Goal: Task Accomplishment & Management: Complete application form

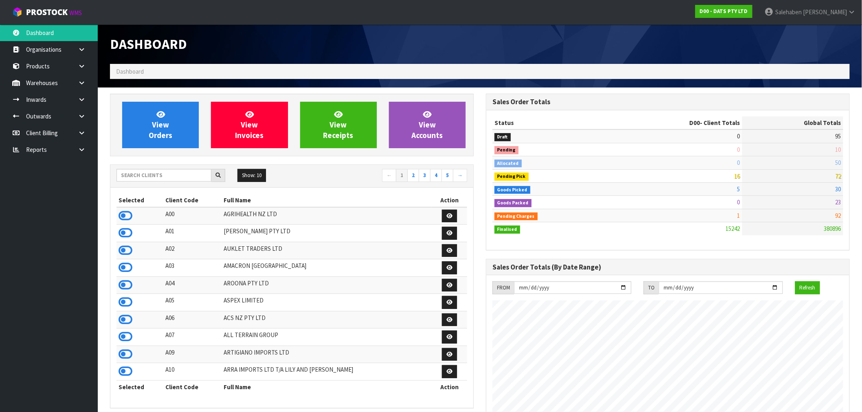
scroll to position [617, 376]
click at [168, 168] on div "Show: 10 5 10 25 50 ← 1 2 3 4 5 →" at bounding box center [291, 176] width 363 height 23
click at [166, 174] on input "text" at bounding box center [163, 175] width 95 height 13
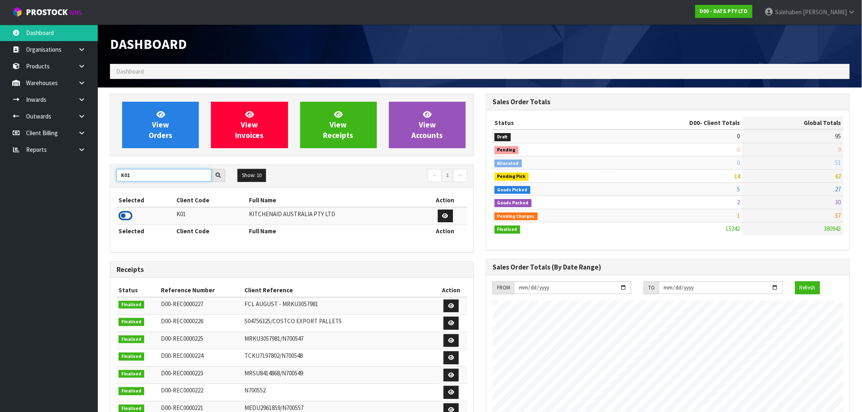
type input "K01"
click at [124, 217] on icon at bounding box center [126, 216] width 14 height 12
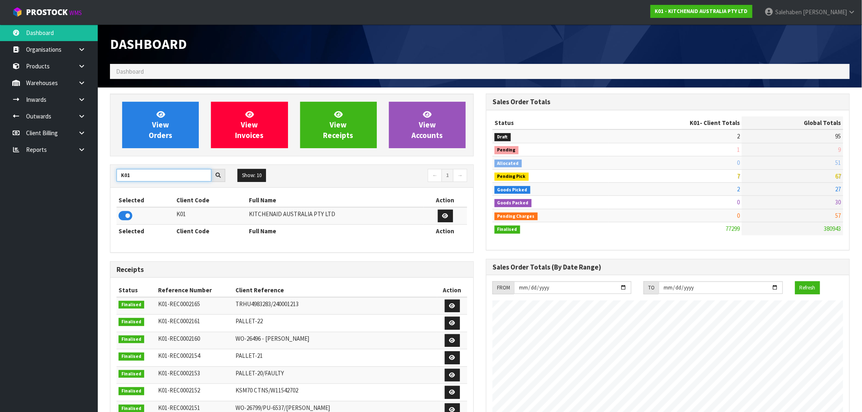
drag, startPoint x: 132, startPoint y: 176, endPoint x: 112, endPoint y: 182, distance: 21.1
click at [112, 182] on div "K01 Show: 10 5 10 25 50 ← 1 →" at bounding box center [291, 176] width 363 height 14
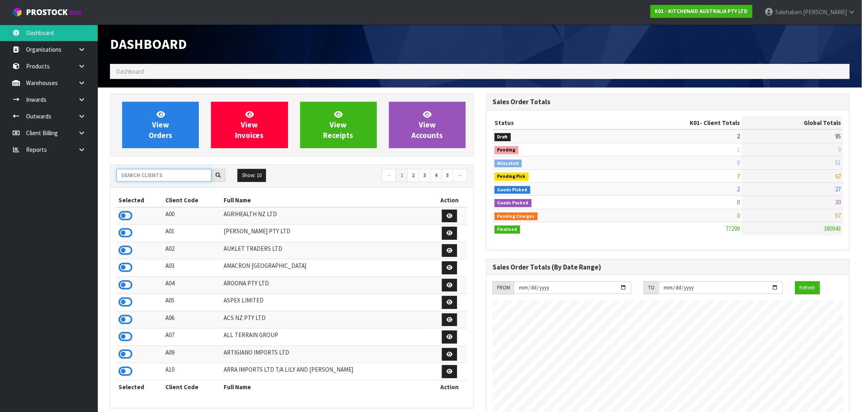
click at [165, 177] on input "text" at bounding box center [163, 175] width 95 height 13
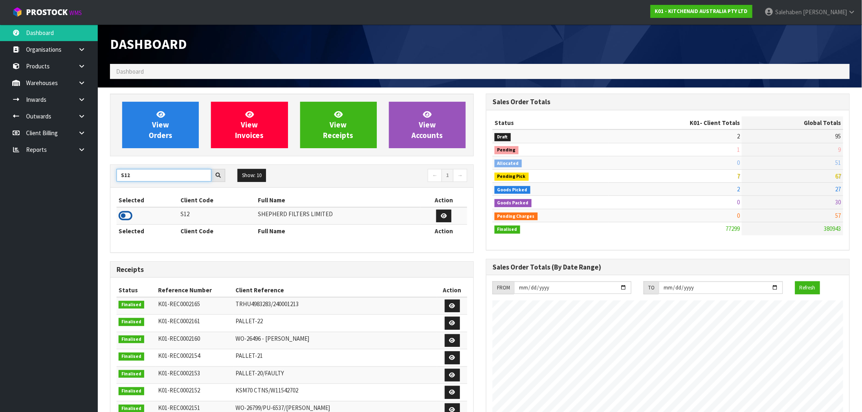
type input "S12"
click at [127, 215] on icon at bounding box center [126, 216] width 14 height 12
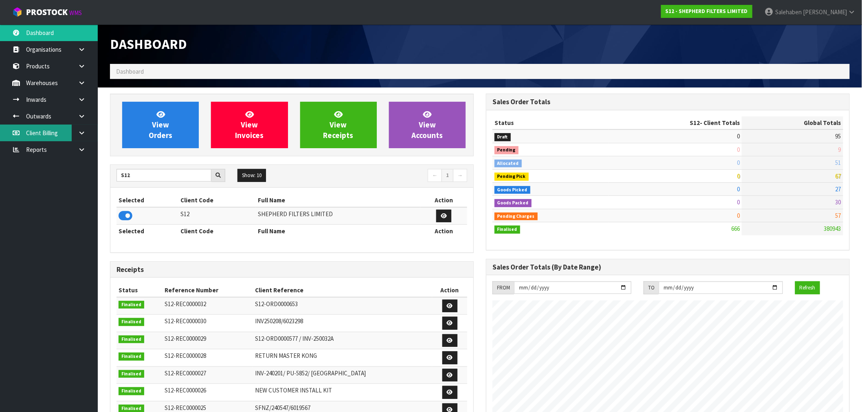
scroll to position [524, 376]
click at [39, 101] on link "Inwards" at bounding box center [49, 99] width 98 height 17
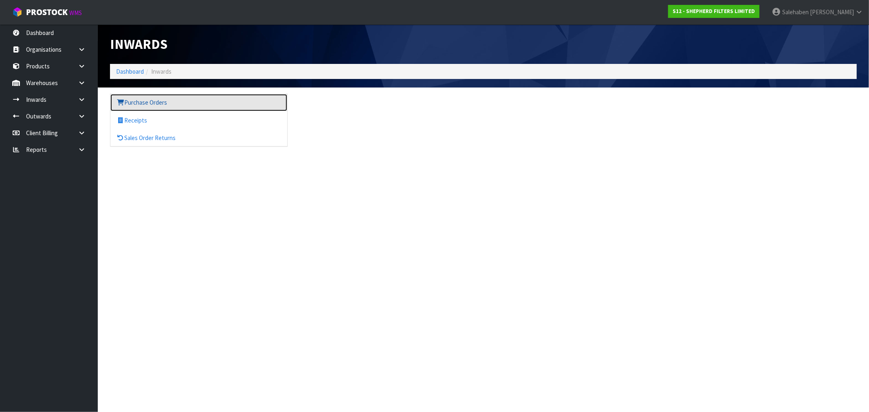
click at [141, 101] on link "Purchase Orders" at bounding box center [198, 102] width 177 height 17
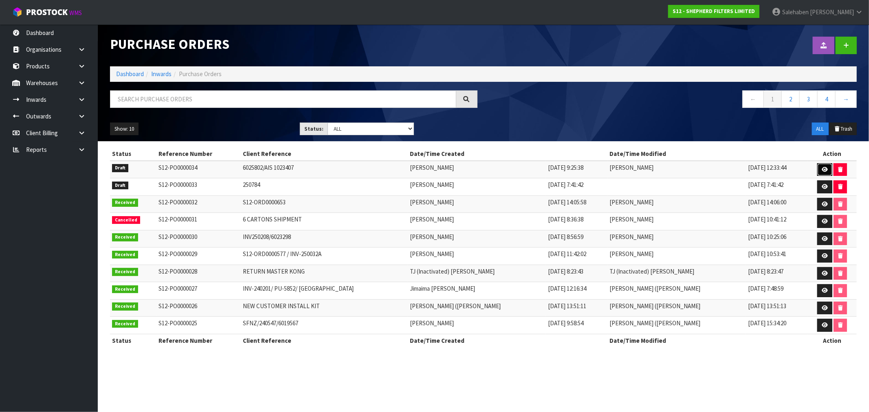
click at [822, 169] on icon at bounding box center [825, 169] width 6 height 5
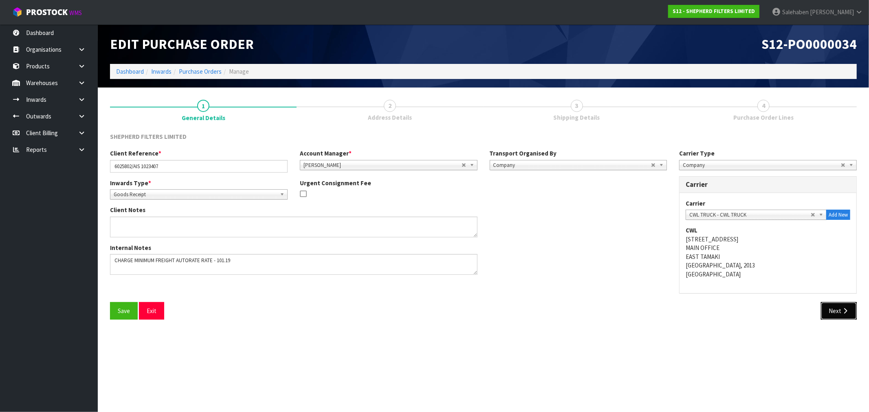
drag, startPoint x: 833, startPoint y: 311, endPoint x: 831, endPoint y: 318, distance: 7.0
click at [833, 312] on button "Next" at bounding box center [839, 311] width 36 height 18
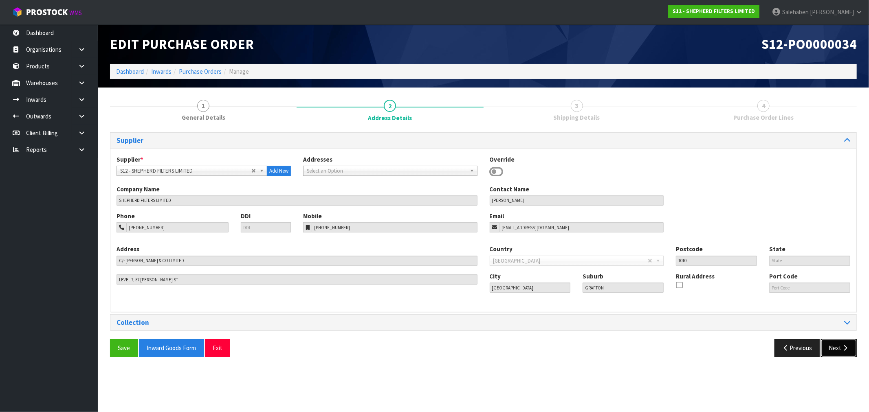
click at [835, 348] on button "Next" at bounding box center [839, 348] width 36 height 18
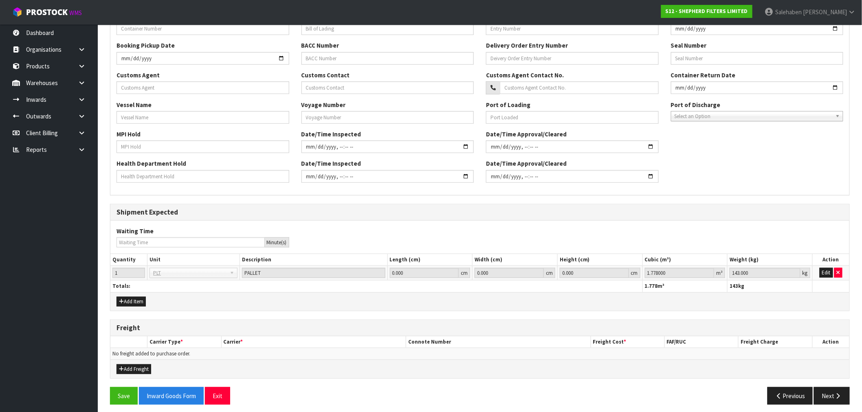
scroll to position [215, 0]
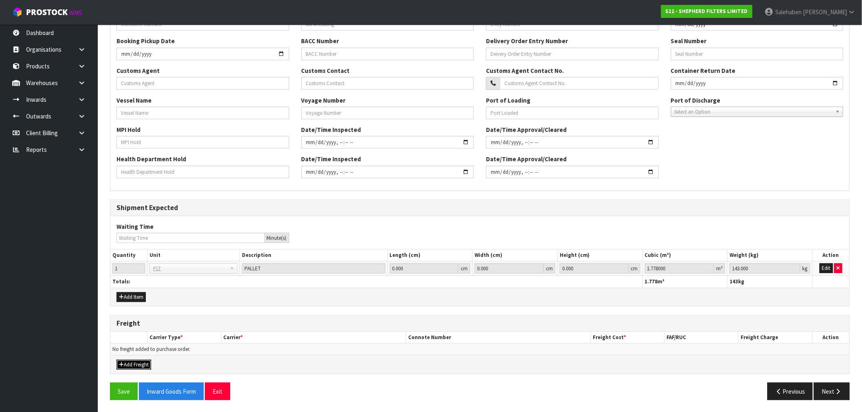
click at [147, 365] on button "Add Freight" at bounding box center [133, 365] width 35 height 10
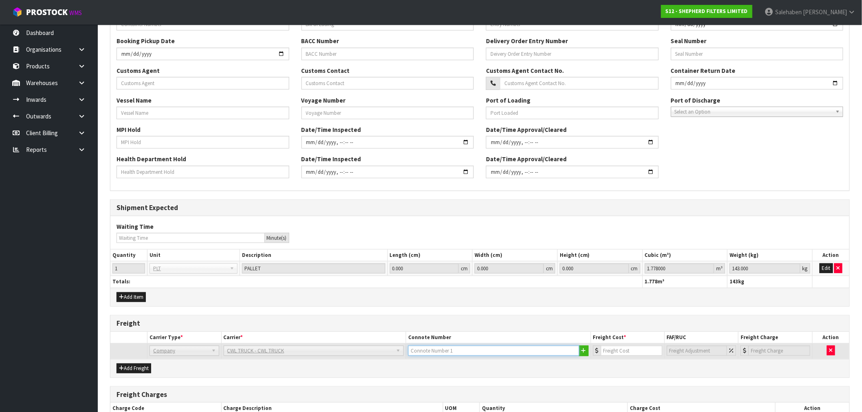
click at [422, 353] on input "text" at bounding box center [493, 351] width 171 height 10
type input "CWL TRUCK COLLECTED"
click at [632, 350] on input "number" at bounding box center [632, 351] width 62 height 10
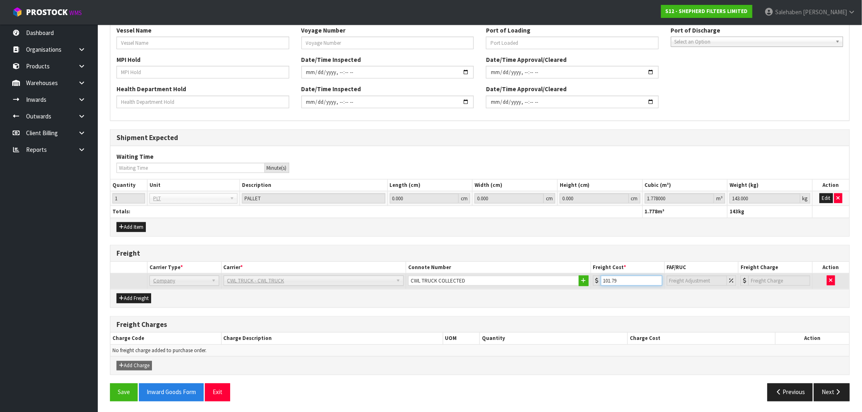
scroll to position [287, 0]
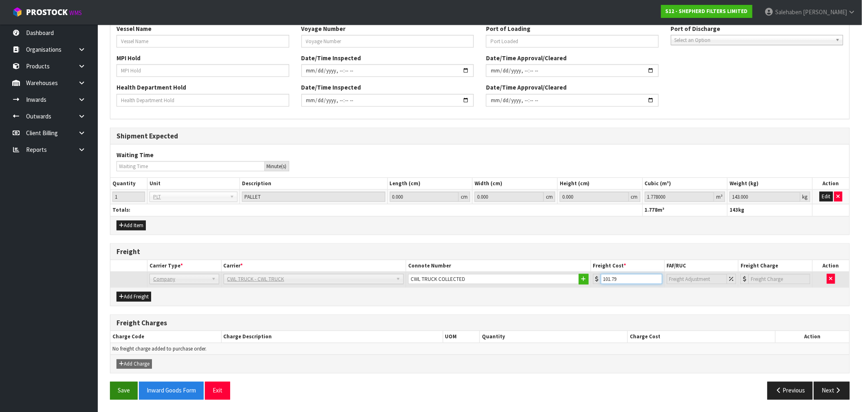
type input "101.79"
click at [123, 389] on button "Save" at bounding box center [124, 391] width 28 height 18
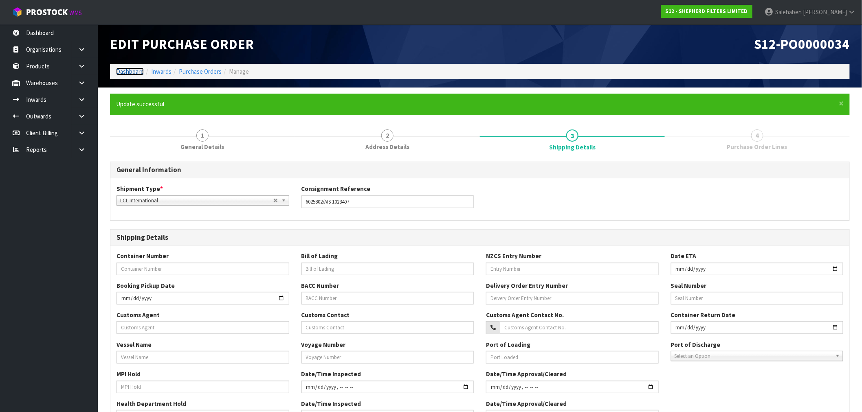
click at [125, 68] on link "Dashboard" at bounding box center [130, 72] width 28 height 8
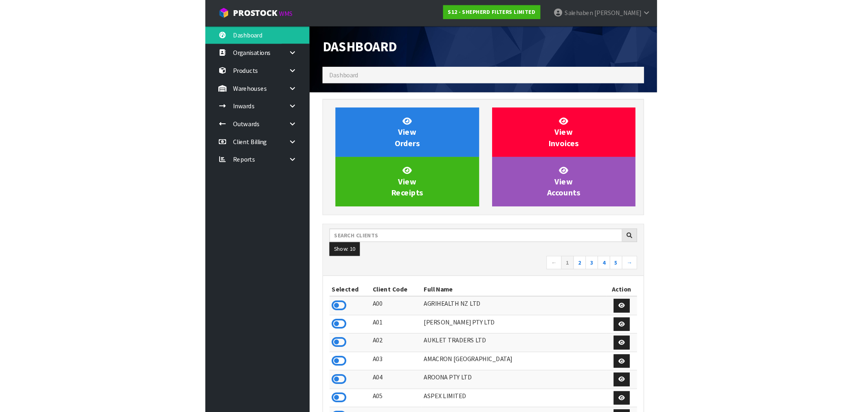
scroll to position [524, 376]
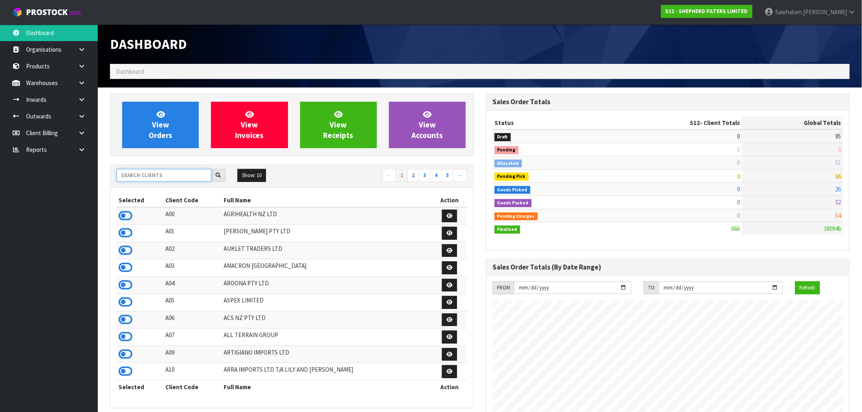
click at [196, 170] on input "text" at bounding box center [163, 175] width 95 height 13
type input "S01"
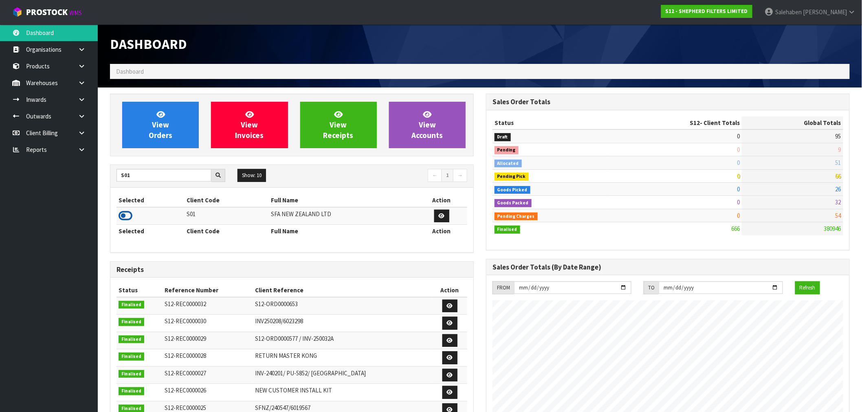
click at [128, 219] on icon at bounding box center [126, 216] width 14 height 12
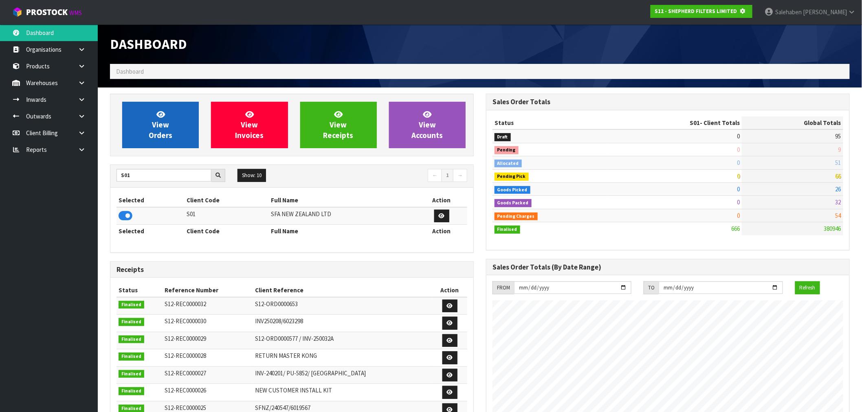
scroll to position [508, 376]
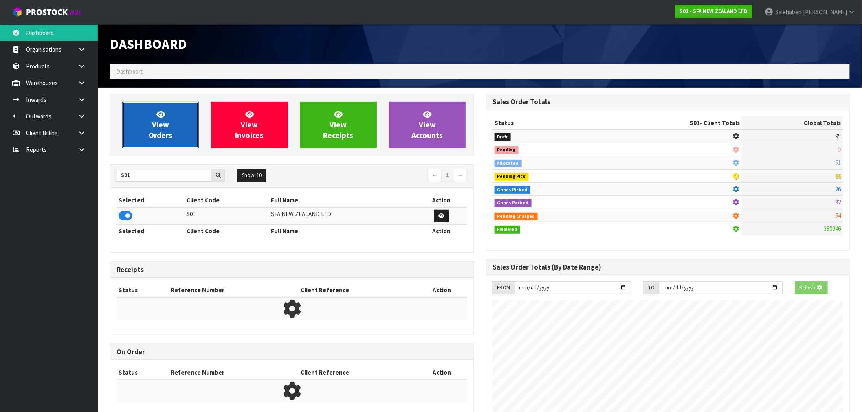
click at [157, 130] on link "View Orders" at bounding box center [160, 125] width 77 height 46
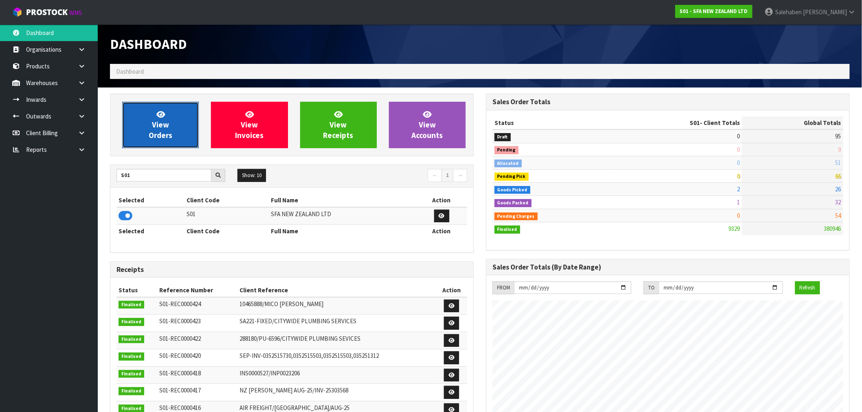
scroll to position [617, 376]
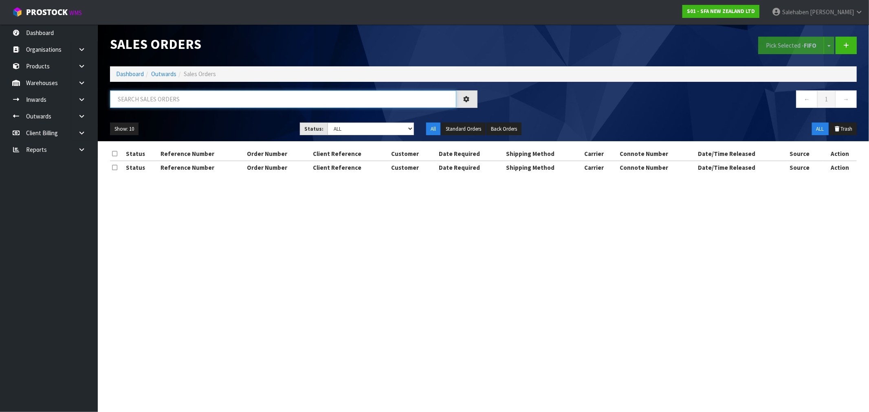
click at [141, 98] on input "text" at bounding box center [283, 99] width 346 height 18
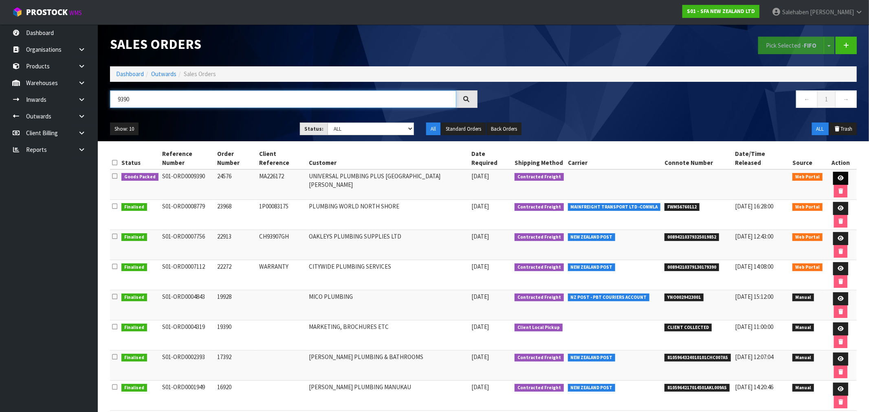
type input "9390"
click at [834, 172] on link at bounding box center [840, 178] width 15 height 13
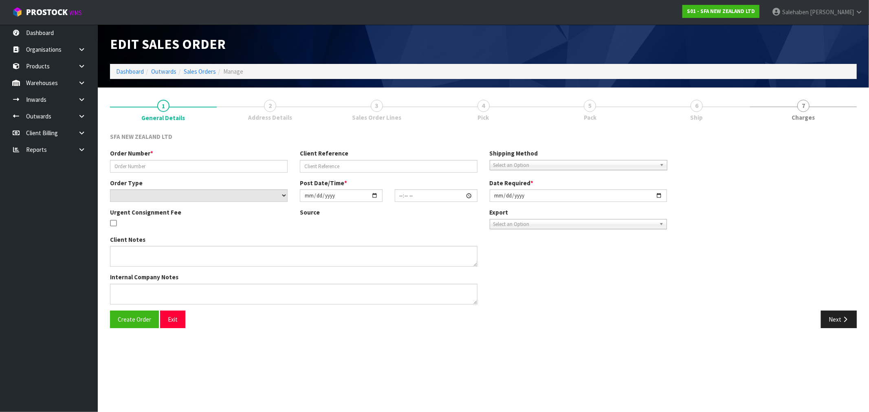
type input "24576"
type input "MA226172"
select select "number:0"
type input "[DATE]"
type input "09:46:00.000"
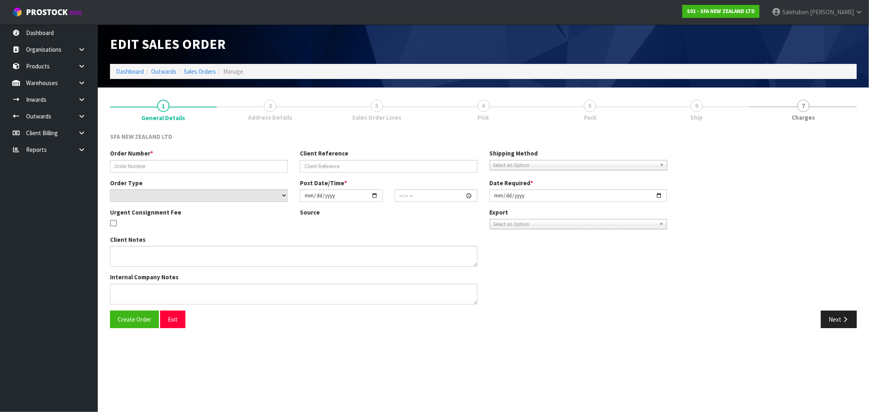
type input "[DATE]"
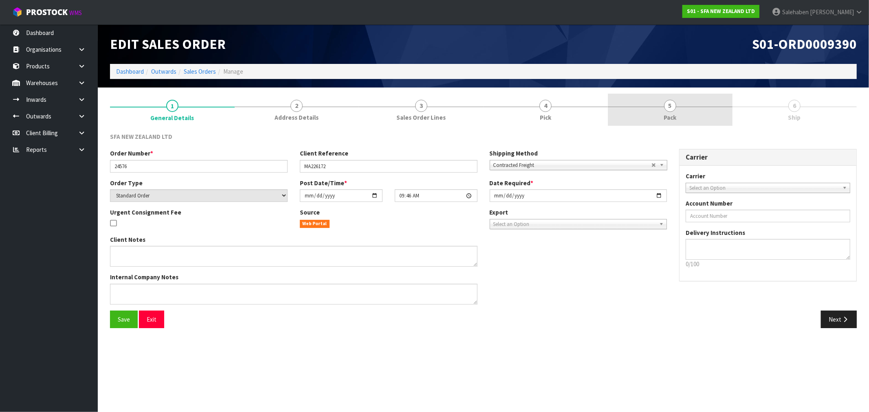
click at [677, 113] on link "5 Pack" at bounding box center [670, 110] width 125 height 32
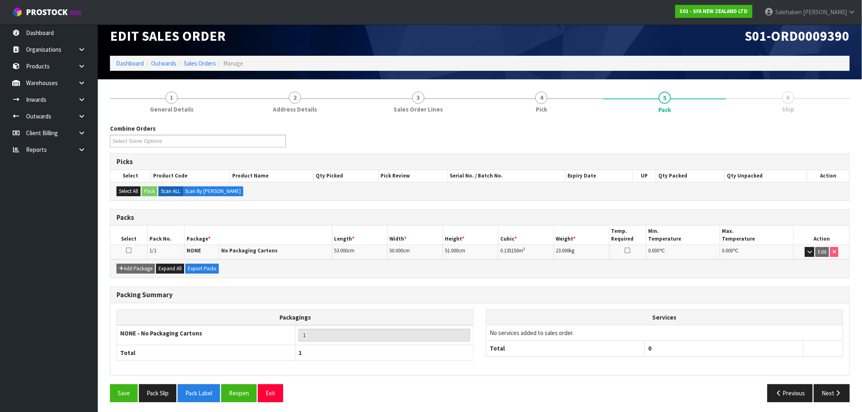
scroll to position [10, 0]
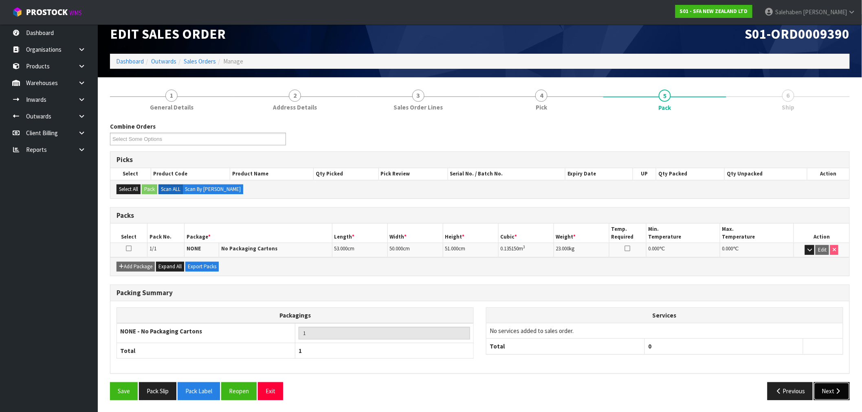
click at [835, 394] on button "Next" at bounding box center [832, 391] width 36 height 18
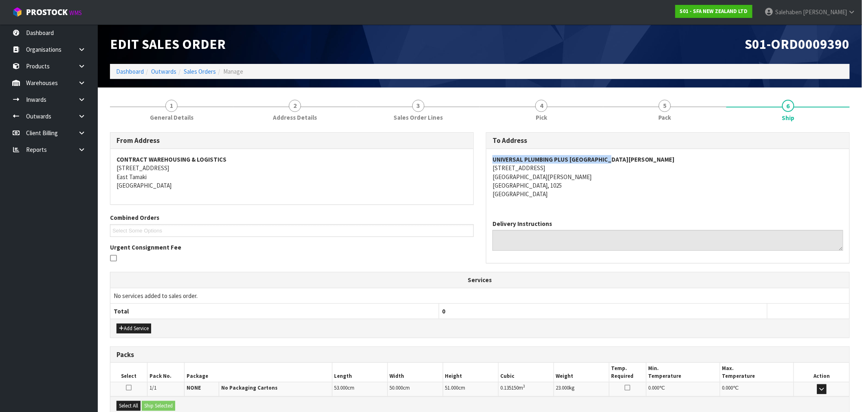
drag, startPoint x: 620, startPoint y: 160, endPoint x: 490, endPoint y: 159, distance: 130.3
click at [490, 159] on div "UNIVERSAL PLUMBING PLUS MOUNT [PERSON_NAME] [STREET_ADDRESS][PERSON_NAME]" at bounding box center [667, 181] width 363 height 64
copy strong "UNIVERSAL PLUMBING PLUS [GEOGRAPHIC_DATA][PERSON_NAME]"
drag, startPoint x: 556, startPoint y: 167, endPoint x: 487, endPoint y: 166, distance: 69.2
click at [487, 166] on div "UNIVERSAL PLUMBING PLUS MOUNT [PERSON_NAME] [STREET_ADDRESS][PERSON_NAME]" at bounding box center [667, 181] width 363 height 64
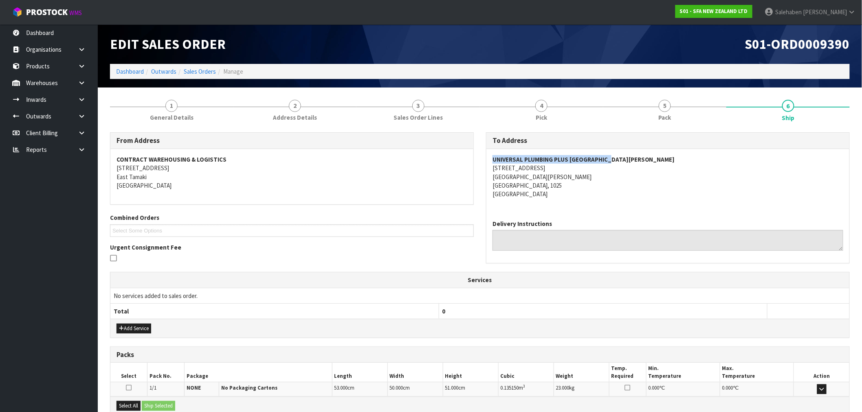
copy address "[STREET_ADDRESS]"
drag, startPoint x: 529, startPoint y: 178, endPoint x: 482, endPoint y: 177, distance: 47.3
click at [485, 177] on div "To Address UNIVERSAL PLUMBING PLUS [GEOGRAPHIC_DATA][PERSON_NAME] [STREET_ADDRE…" at bounding box center [668, 202] width 376 height 140
copy address "[GEOGRAPHIC_DATA][PERSON_NAME]"
drag, startPoint x: 614, startPoint y: 156, endPoint x: 494, endPoint y: 158, distance: 120.2
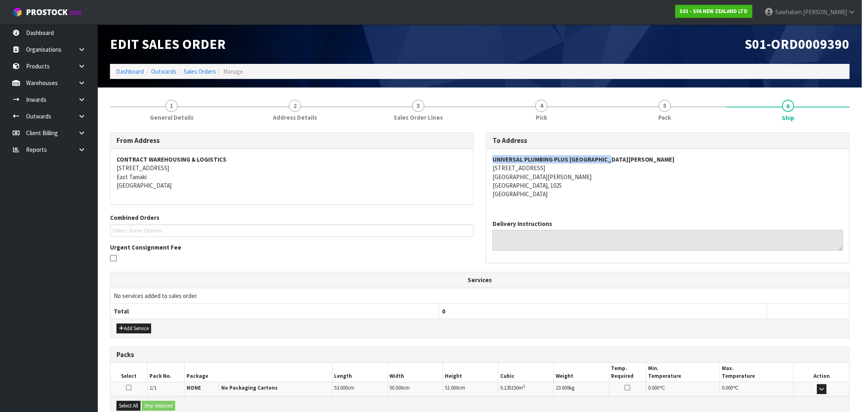
click at [494, 158] on address "UNIVERSAL PLUMBING PLUS MOUNT [PERSON_NAME] [STREET_ADDRESS][PERSON_NAME]" at bounding box center [667, 177] width 351 height 44
copy strong "UNIVERSAL PLUMBING PLUS [GEOGRAPHIC_DATA][PERSON_NAME]"
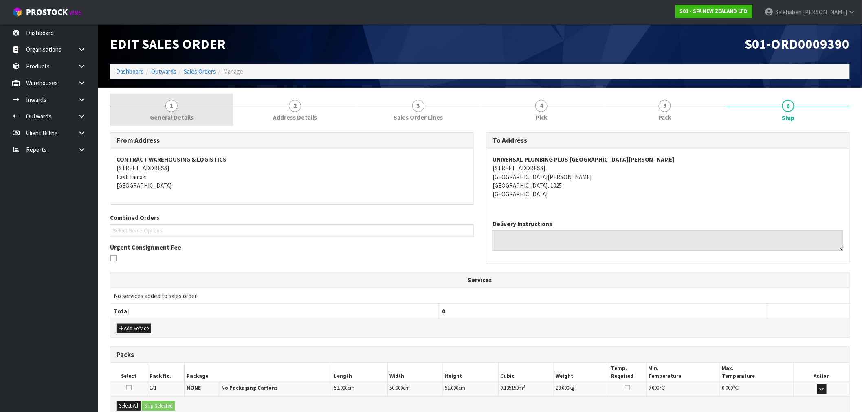
click at [178, 112] on link "1 General Details" at bounding box center [171, 110] width 123 height 32
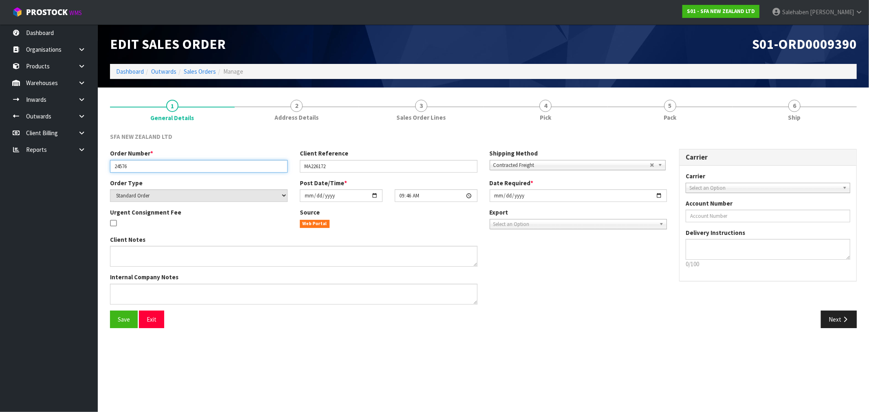
drag, startPoint x: 133, startPoint y: 168, endPoint x: 112, endPoint y: 169, distance: 21.2
click at [113, 168] on input "24576" at bounding box center [199, 166] width 178 height 13
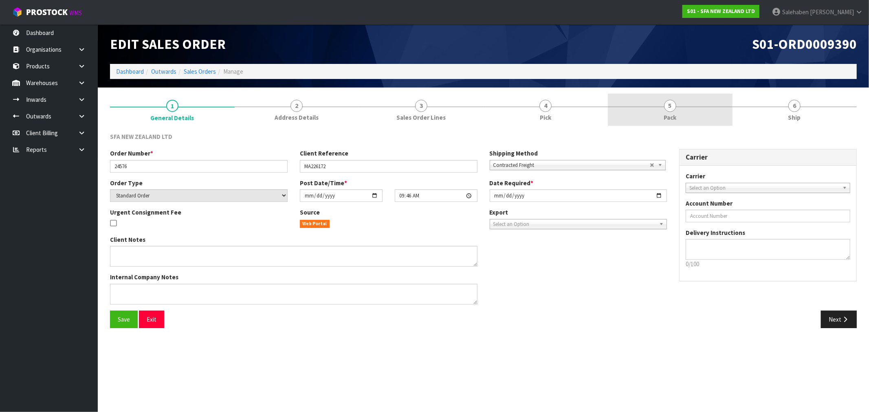
click at [657, 112] on link "5 Pack" at bounding box center [670, 110] width 125 height 32
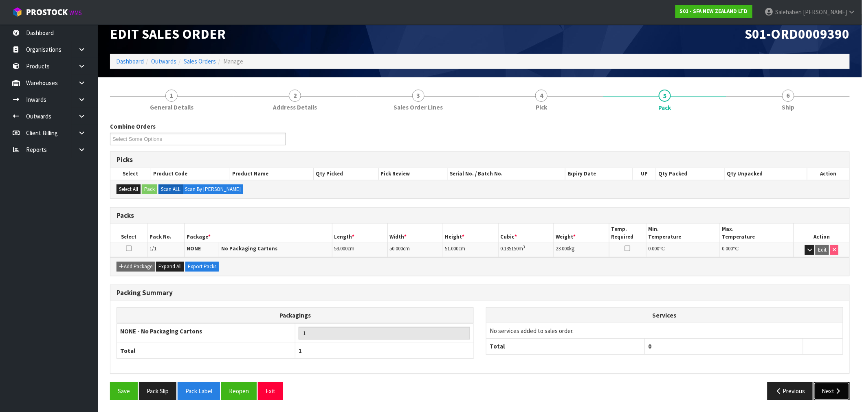
click at [827, 386] on button "Next" at bounding box center [832, 391] width 36 height 18
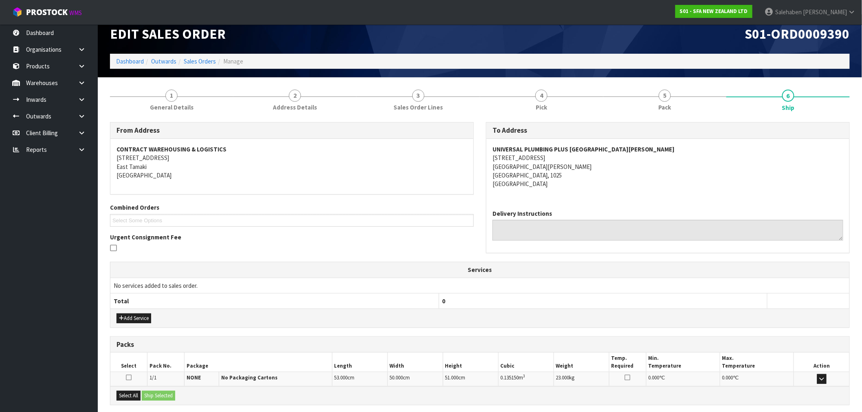
scroll to position [91, 0]
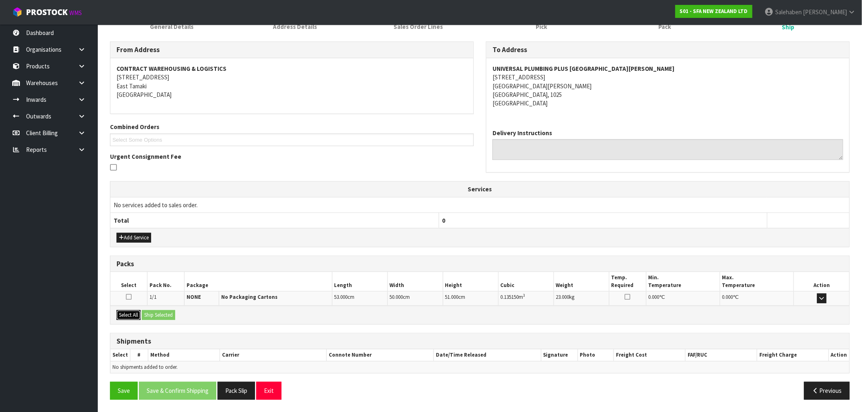
click at [127, 316] on button "Select All" at bounding box center [128, 315] width 24 height 10
click at [151, 315] on button "Ship Selected" at bounding box center [158, 315] width 33 height 10
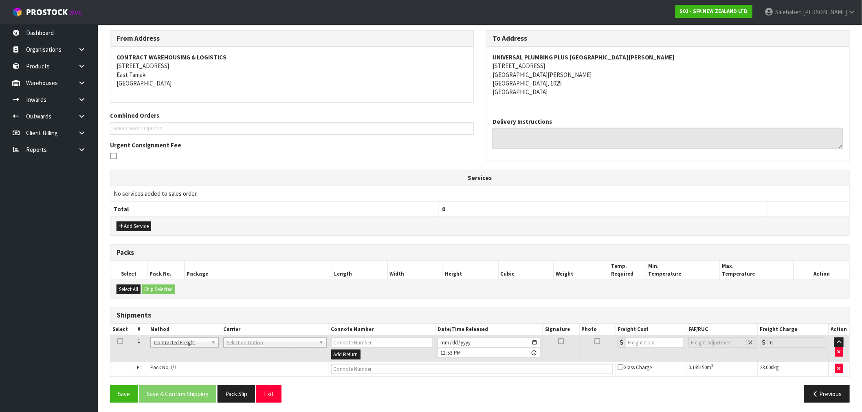
scroll to position [105, 0]
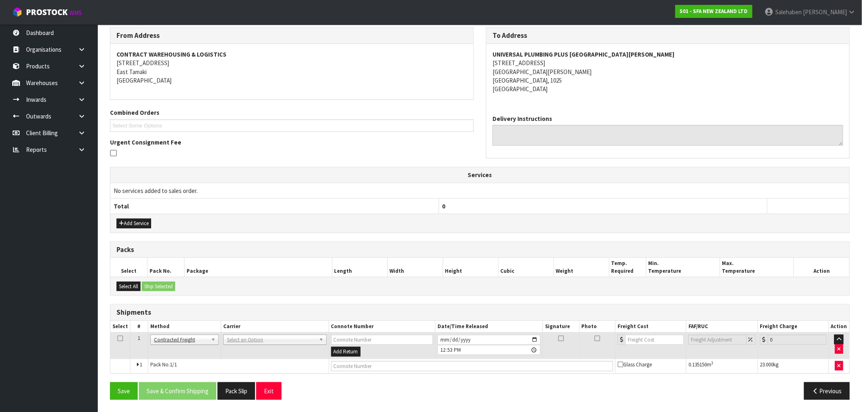
drag, startPoint x: 257, startPoint y: 337, endPoint x: 255, endPoint y: 346, distance: 9.6
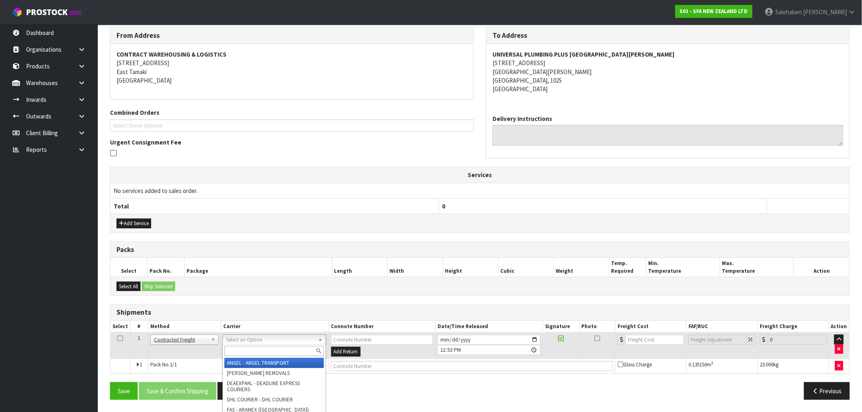
click at [255, 347] on input "text" at bounding box center [273, 351] width 99 height 10
type input "dead"
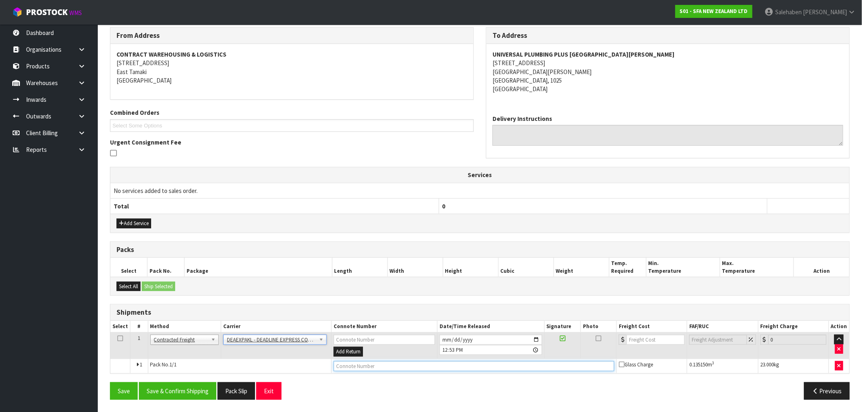
click at [340, 365] on input "text" at bounding box center [474, 366] width 281 height 10
paste input "JOB 6076"
type input "JOB 6076"
click at [645, 341] on input "number" at bounding box center [655, 340] width 58 height 10
type input "35.68"
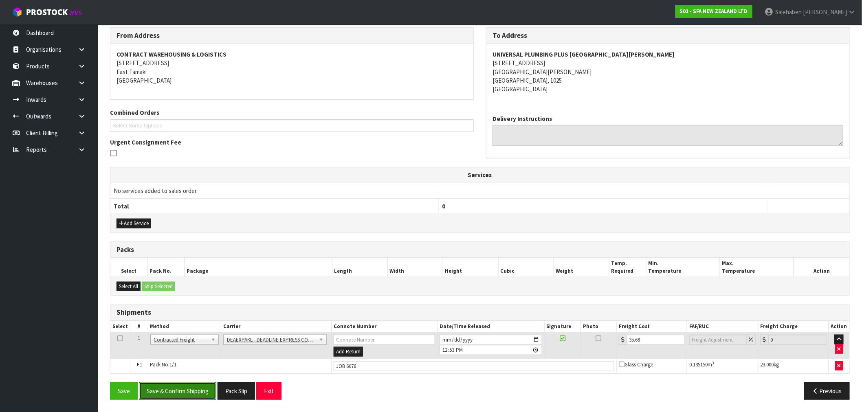
click at [191, 393] on button "Save & Confirm Shipping" at bounding box center [177, 391] width 77 height 18
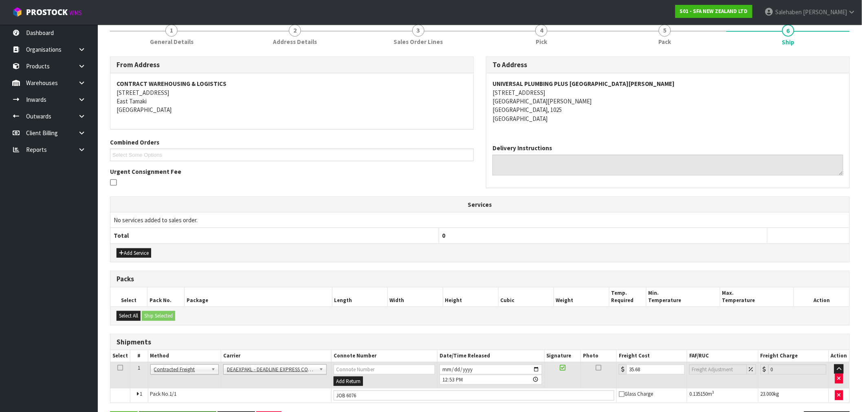
scroll to position [0, 0]
